Goal: Communication & Community: Answer question/provide support

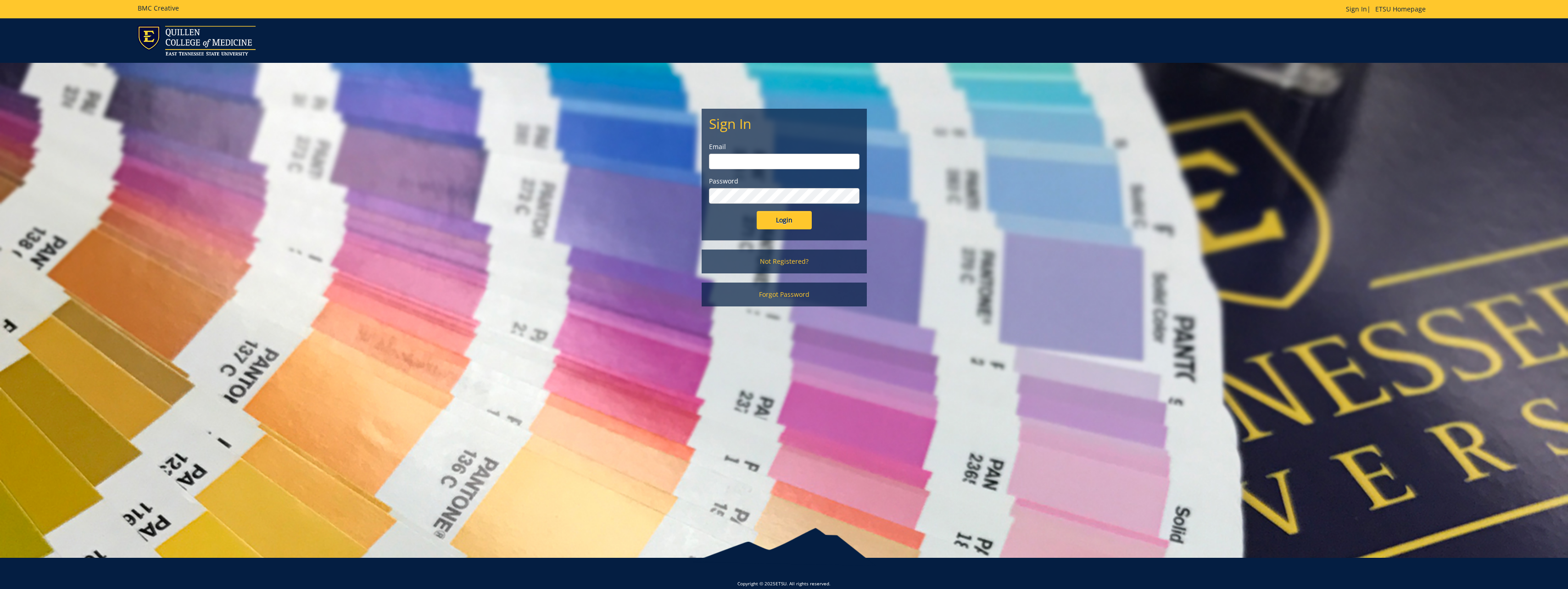
click at [786, 156] on input "email" at bounding box center [784, 161] width 151 height 15
type input "[EMAIL_ADDRESS][DOMAIN_NAME]"
click at [783, 229] on div "Sign In Email [EMAIL_ADDRESS][DOMAIN_NAME] Password Login" at bounding box center [784, 174] width 164 height 130
click at [787, 218] on input "Login" at bounding box center [784, 220] width 55 height 18
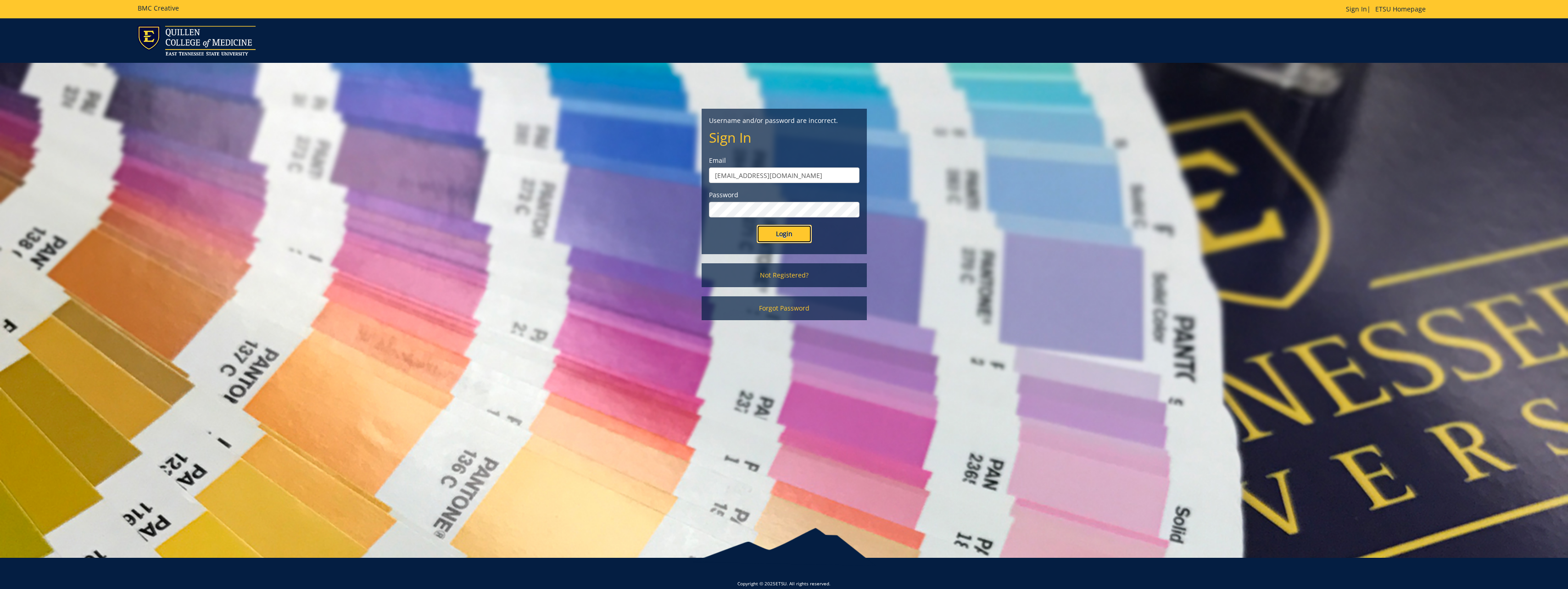
click at [798, 238] on input "Login" at bounding box center [784, 234] width 55 height 18
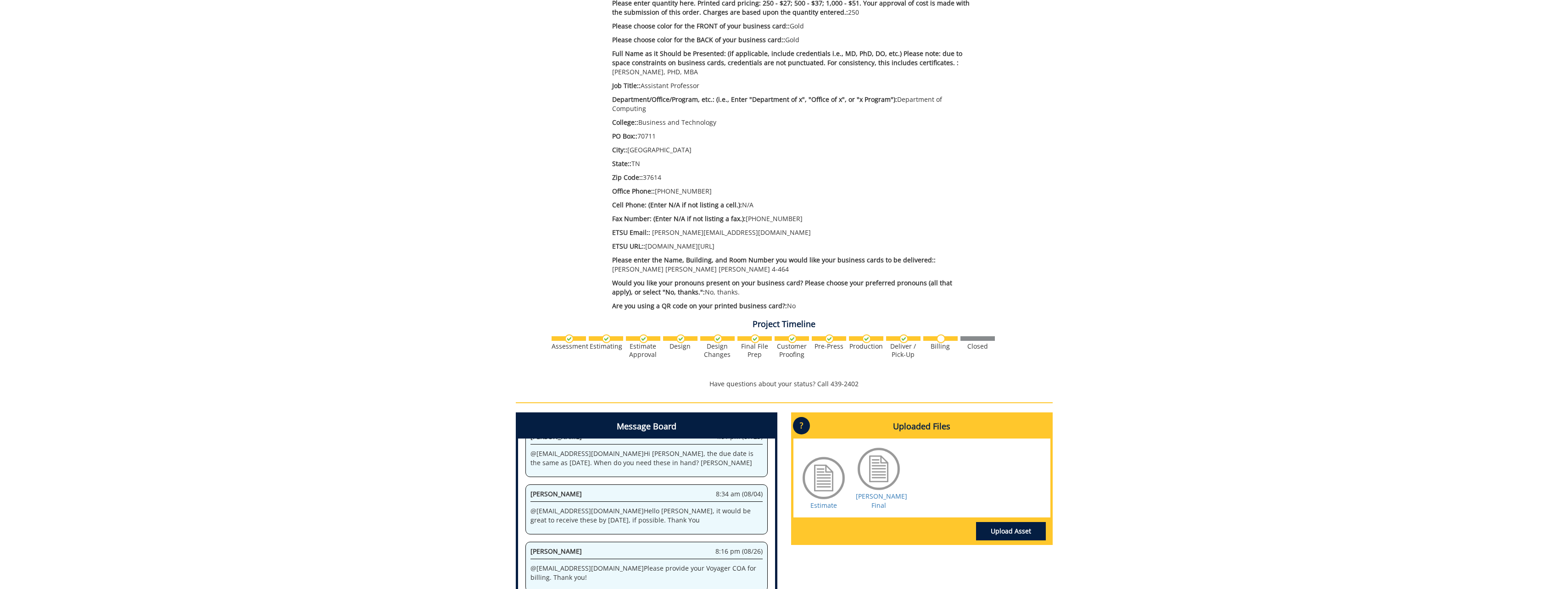
scroll to position [275, 0]
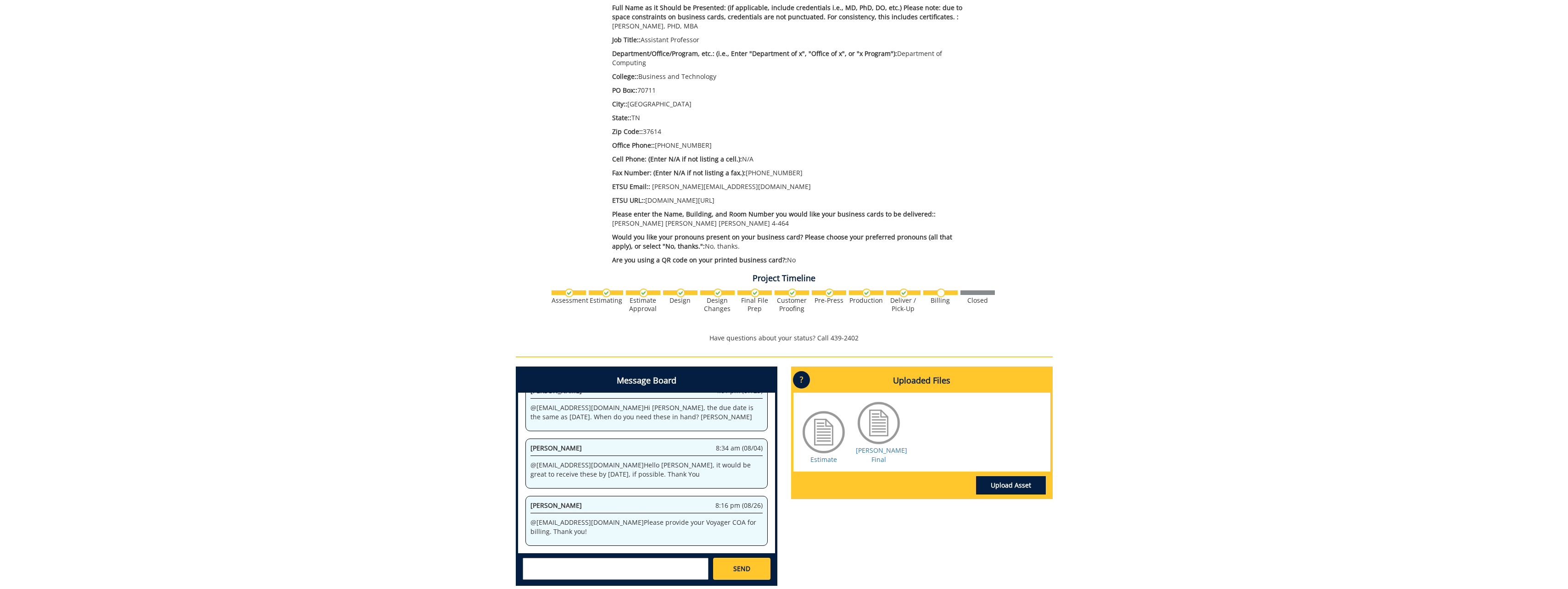
click at [586, 558] on textarea at bounding box center [615, 569] width 186 height 22
type textarea "Hello! 10-51300-200102-120-74599-200-999-999-999"
click at [747, 564] on span "SEND" at bounding box center [741, 569] width 17 height 9
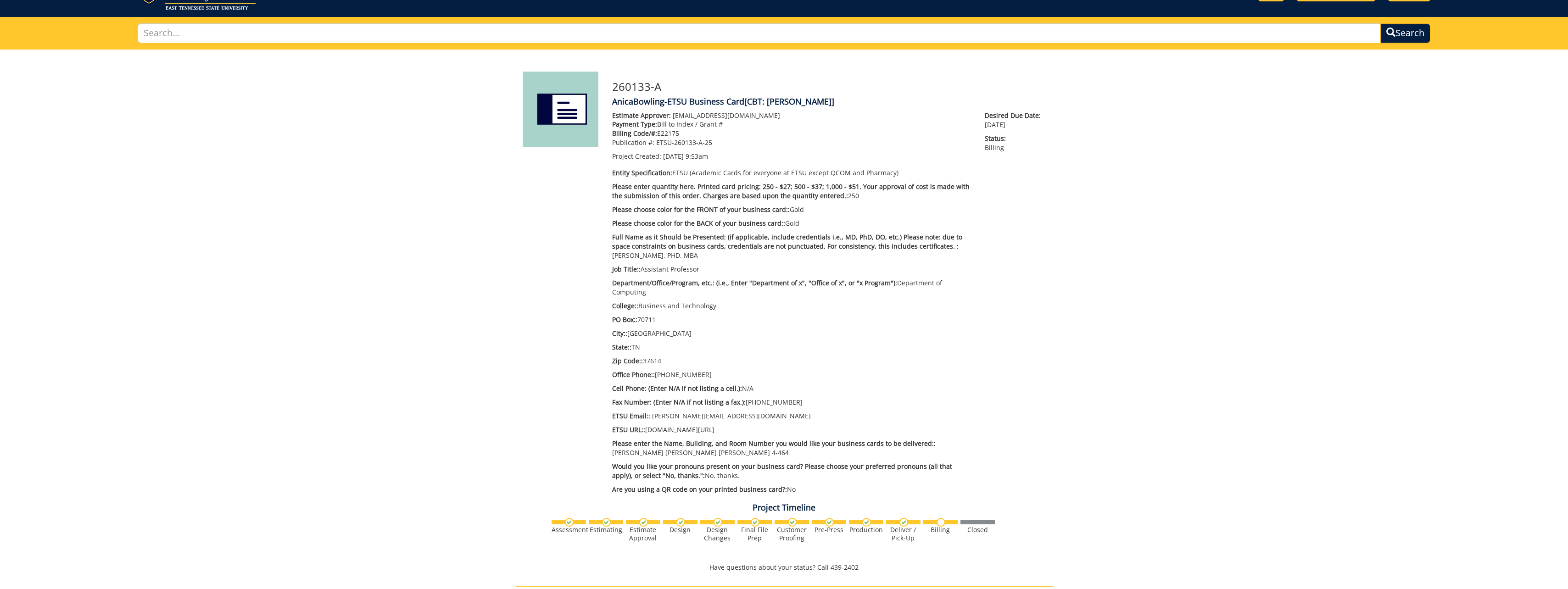
scroll to position [0, 0]
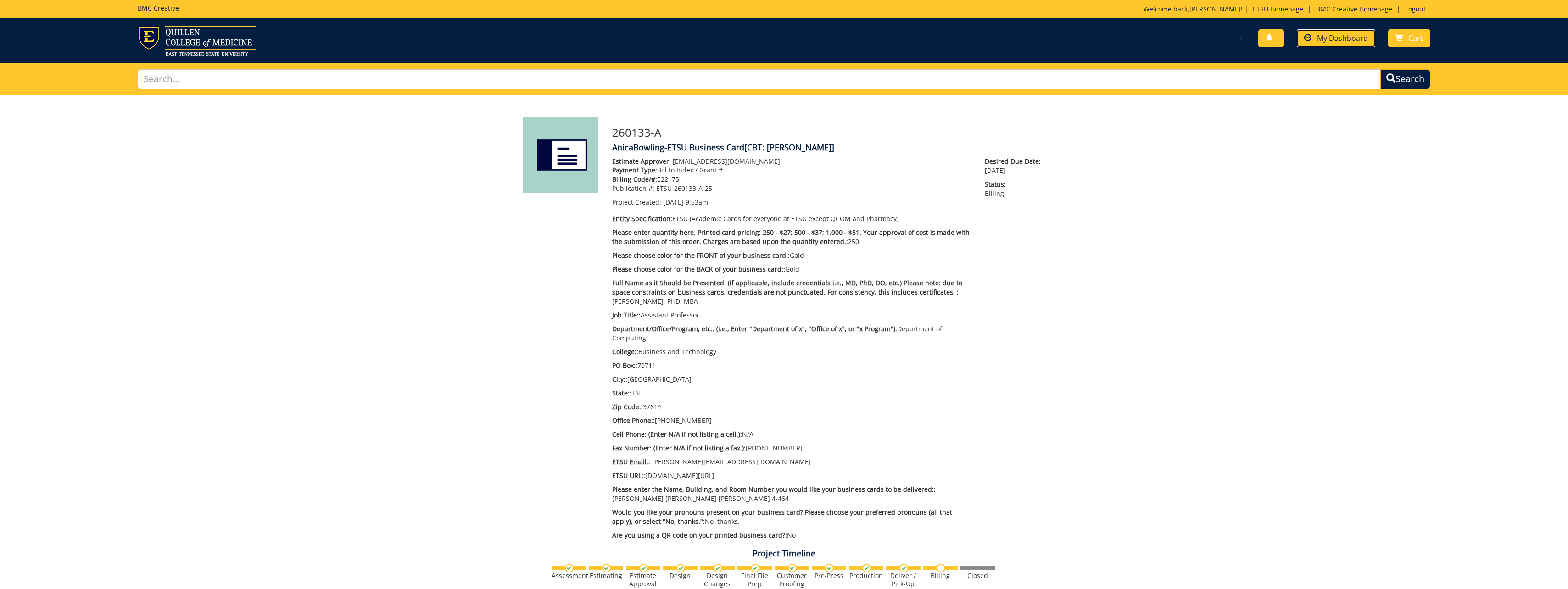
click at [1325, 42] on span "My Dashboard" at bounding box center [1342, 38] width 51 height 10
